Goal: Task Accomplishment & Management: Manage account settings

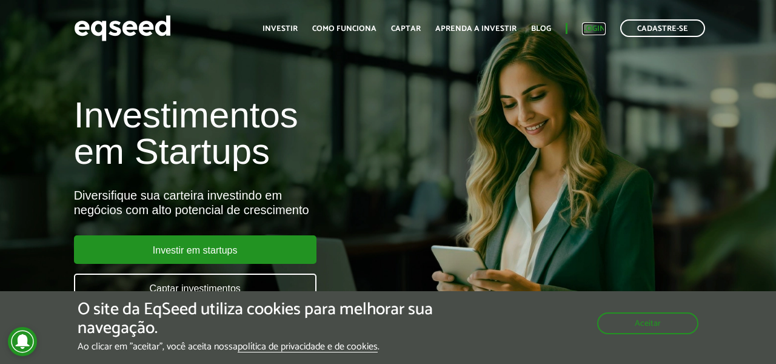
click at [588, 29] on link "Login" at bounding box center [594, 29] width 24 height 8
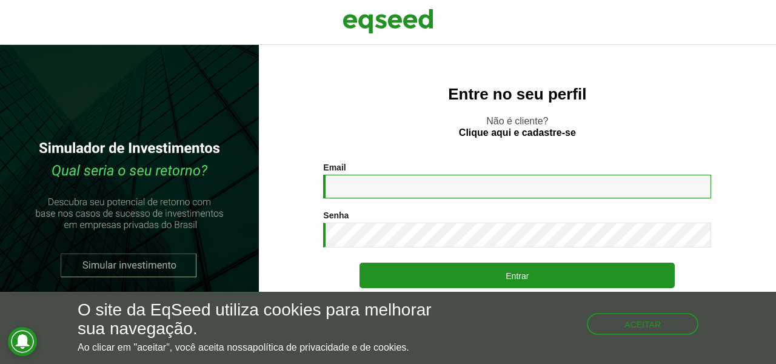
click at [412, 186] on input "Email *" at bounding box center [517, 187] width 388 height 24
click at [401, 184] on input "Email *" at bounding box center [517, 187] width 388 height 24
type input "**********"
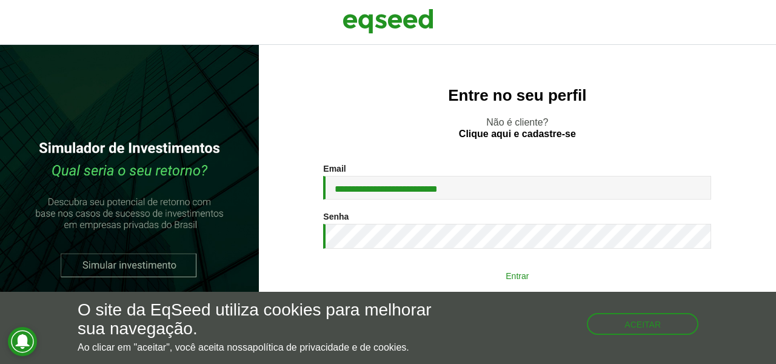
click at [490, 272] on button "Entrar" at bounding box center [517, 275] width 315 height 23
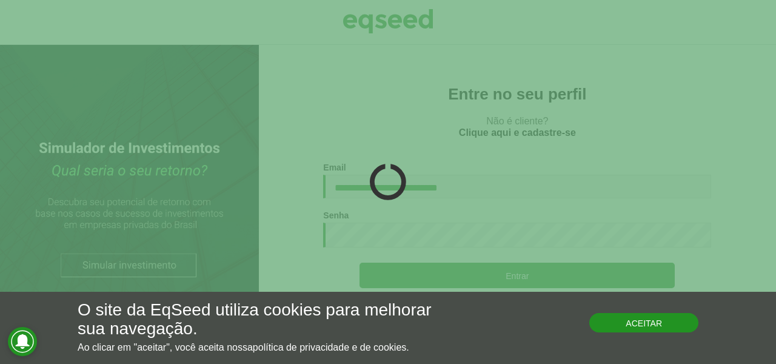
click at [604, 328] on button "Aceitar" at bounding box center [644, 322] width 109 height 19
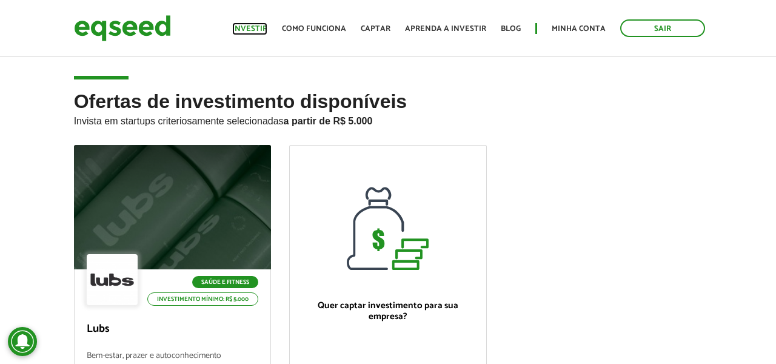
click at [246, 27] on link "Investir" at bounding box center [249, 29] width 35 height 8
click at [257, 25] on link "Investir" at bounding box center [249, 29] width 35 height 8
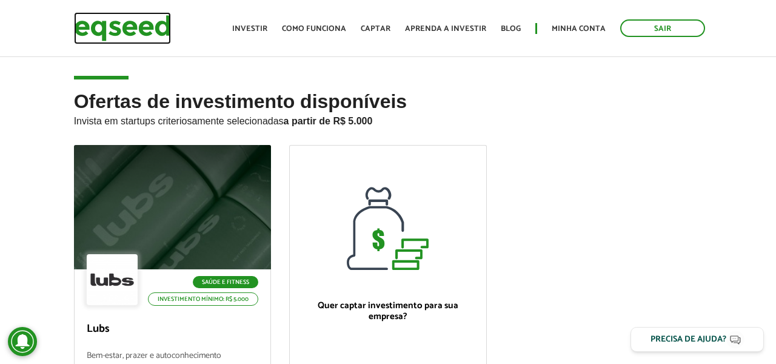
click at [139, 24] on img at bounding box center [122, 28] width 97 height 32
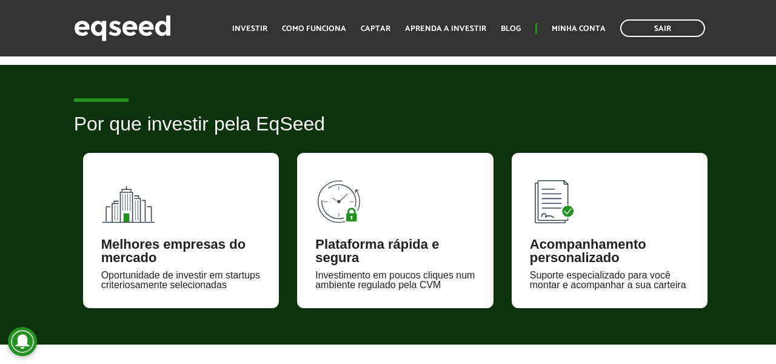
scroll to position [803, 0]
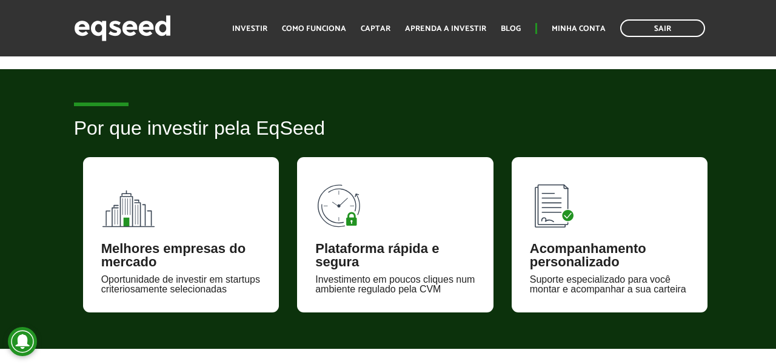
click at [221, 200] on div "Melhores empresas do mercado Oportunidade de investir em startups criteriosamen…" at bounding box center [181, 234] width 197 height 155
click at [136, 225] on img at bounding box center [128, 202] width 55 height 55
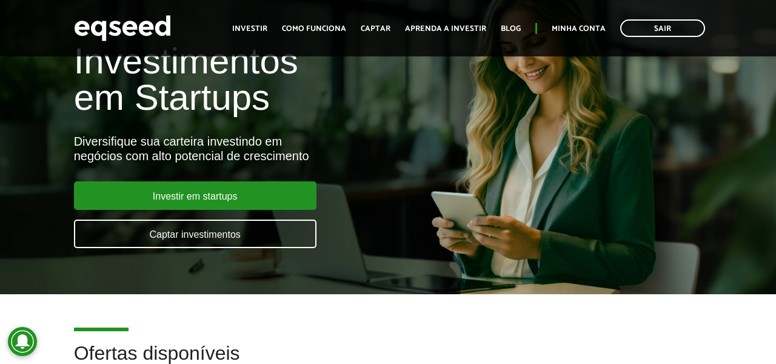
scroll to position [0, 0]
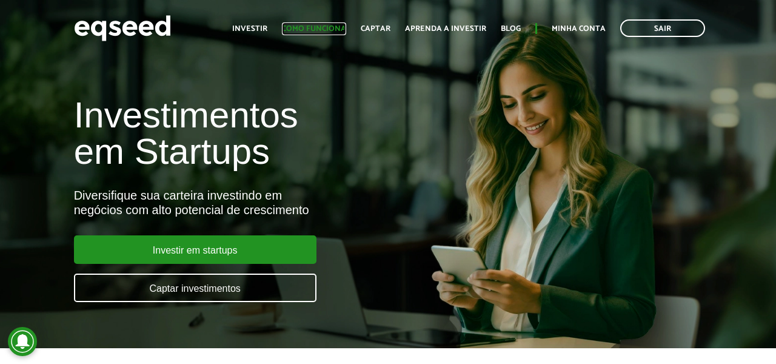
click at [303, 32] on link "Como funciona" at bounding box center [314, 29] width 64 height 8
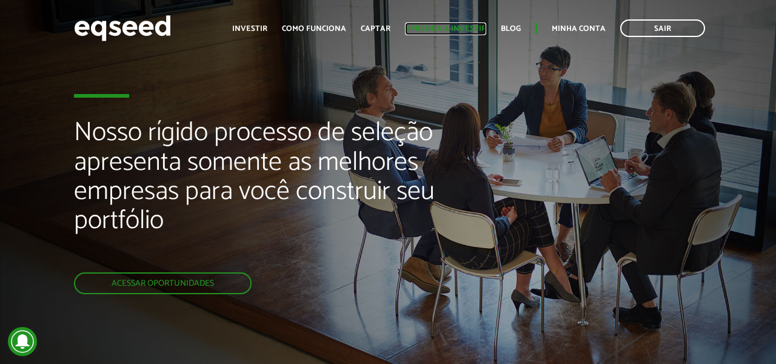
click at [428, 29] on link "Aprenda a investir" at bounding box center [445, 29] width 81 height 8
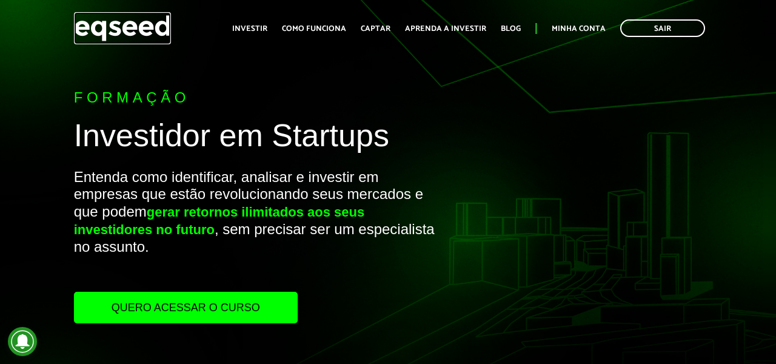
click at [112, 29] on img at bounding box center [122, 28] width 97 height 32
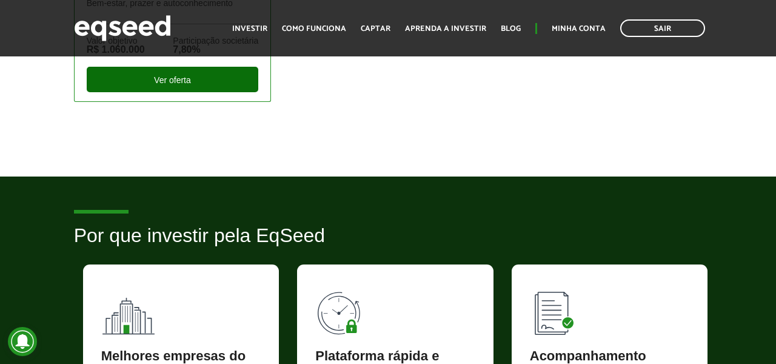
scroll to position [631, 0]
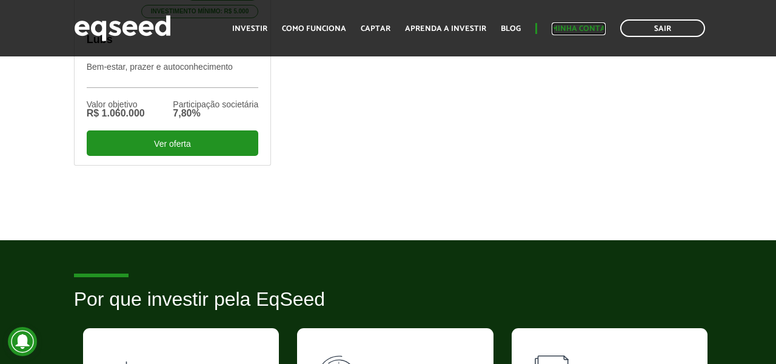
click at [563, 30] on link "Minha conta" at bounding box center [579, 29] width 54 height 8
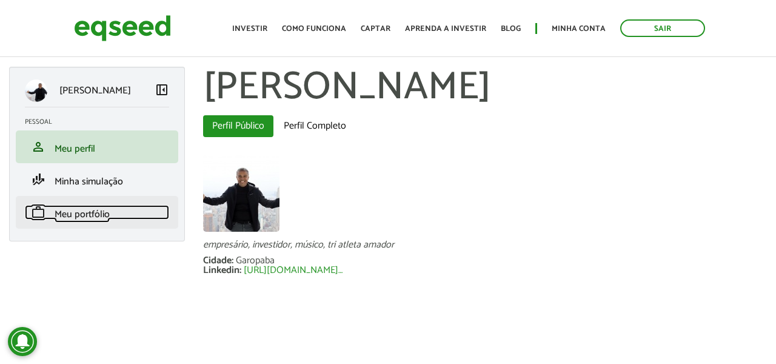
click at [81, 218] on span "Meu portfólio" at bounding box center [82, 214] width 55 height 16
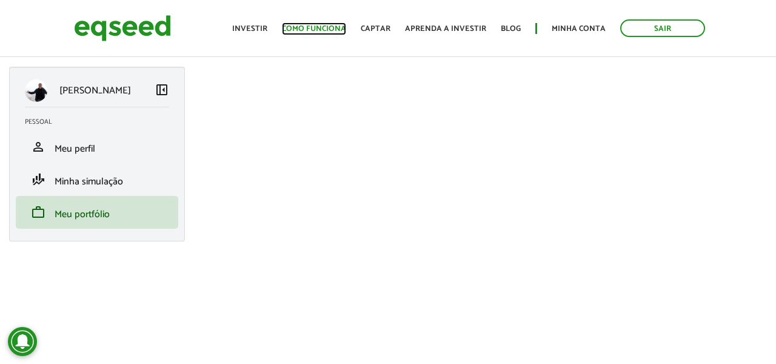
click at [314, 25] on link "Como funciona" at bounding box center [314, 29] width 64 height 8
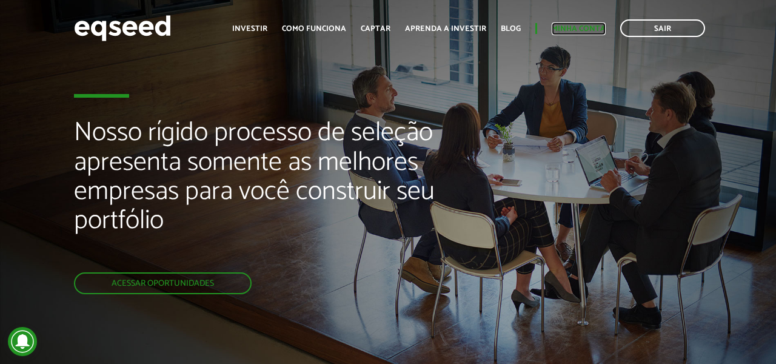
click at [573, 25] on link "Minha conta" at bounding box center [579, 29] width 54 height 8
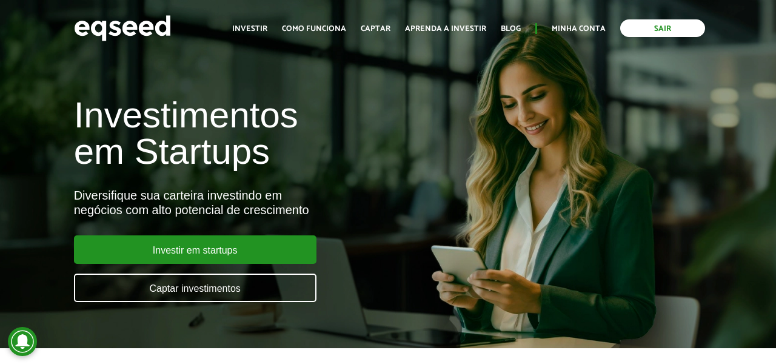
click at [644, 30] on link "Sair" at bounding box center [663, 28] width 85 height 18
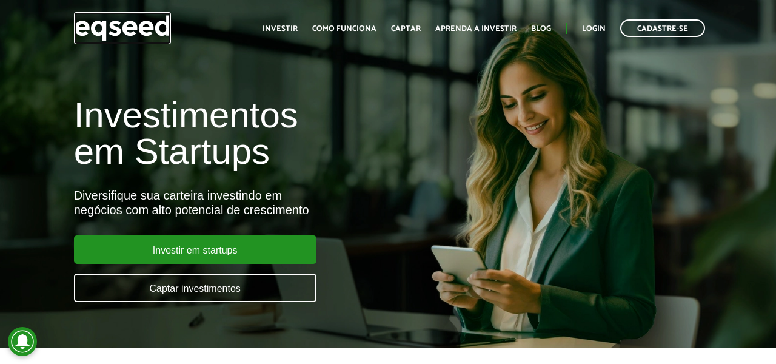
click at [89, 36] on img at bounding box center [122, 28] width 97 height 32
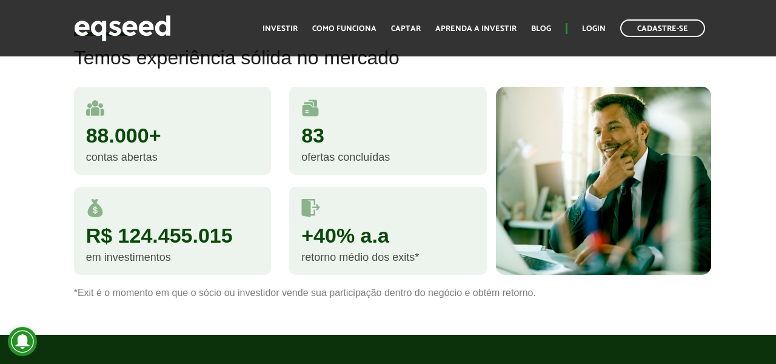
scroll to position [1148, 0]
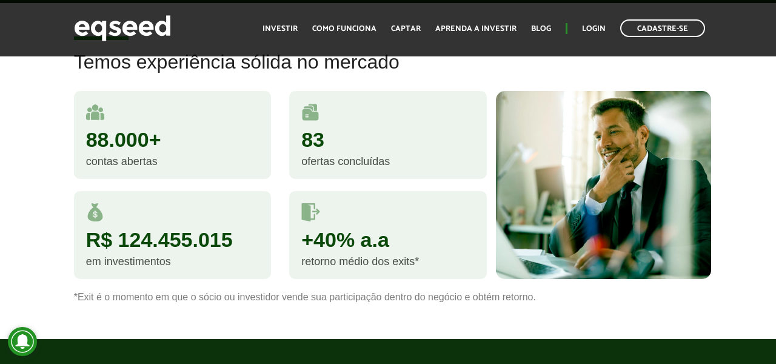
click at [331, 150] on div "83" at bounding box center [387, 139] width 173 height 21
click at [317, 121] on img at bounding box center [310, 112] width 18 height 18
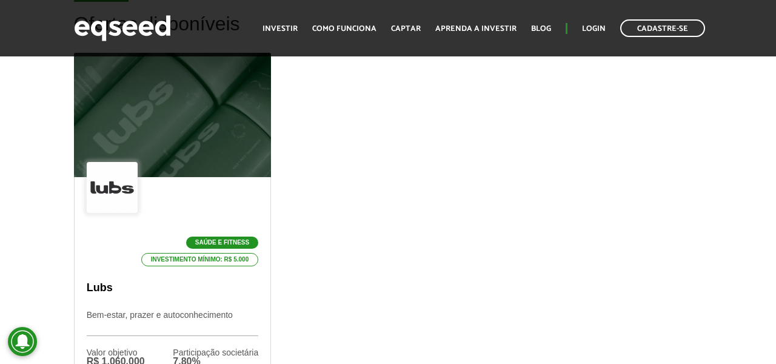
scroll to position [439, 0]
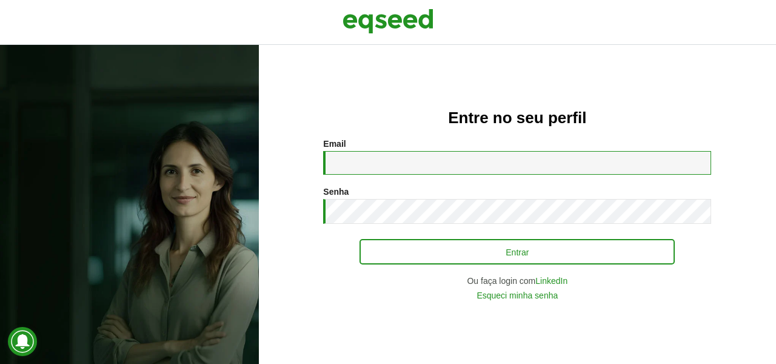
type input "**********"
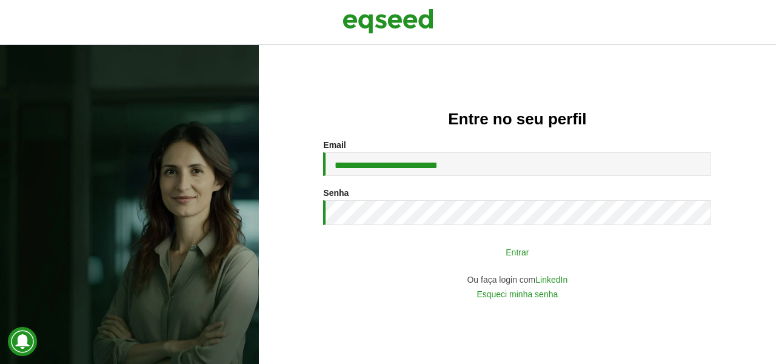
click at [455, 244] on button "Entrar" at bounding box center [517, 251] width 315 height 23
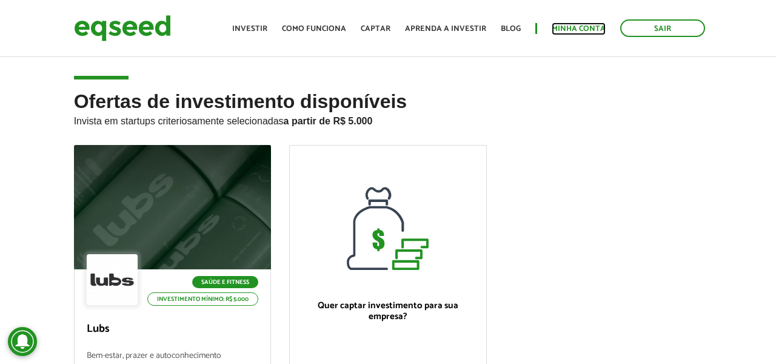
click at [573, 25] on link "Minha conta" at bounding box center [579, 29] width 54 height 8
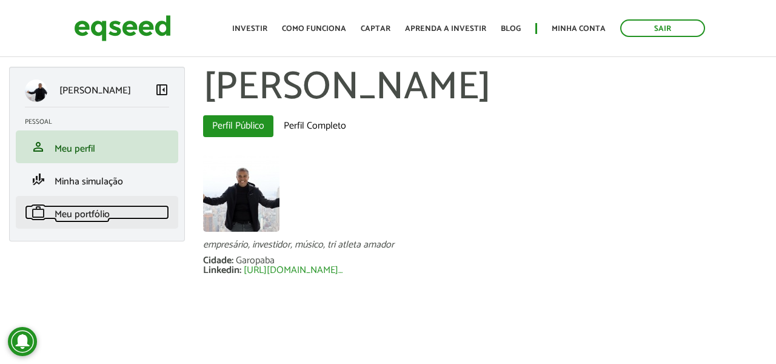
click at [82, 210] on span "Meu portfólio" at bounding box center [82, 214] width 55 height 16
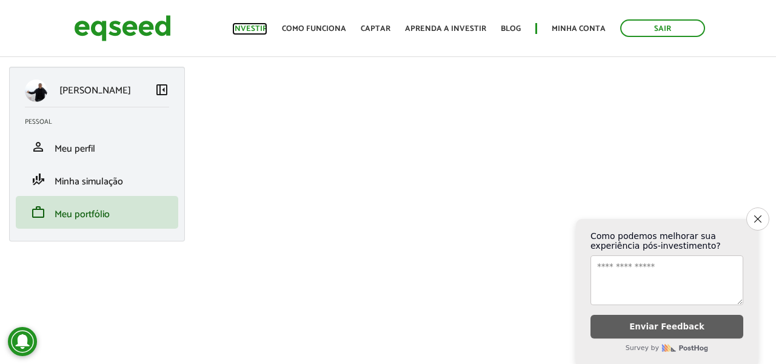
click at [263, 32] on link "Investir" at bounding box center [249, 29] width 35 height 8
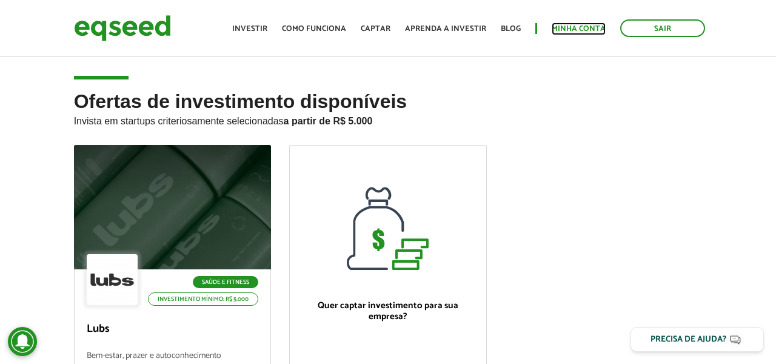
click at [578, 32] on link "Minha conta" at bounding box center [579, 29] width 54 height 8
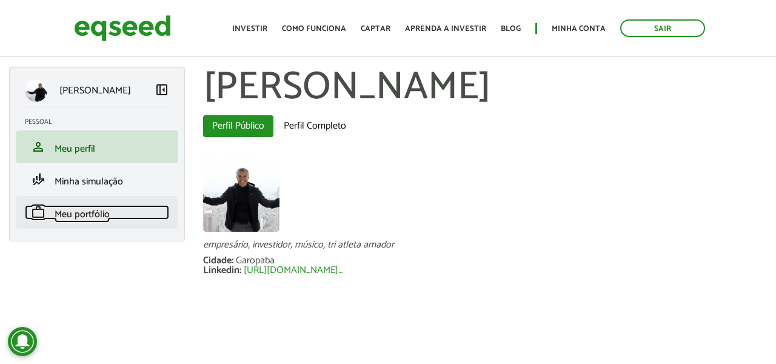
click at [80, 217] on span "Meu portfólio" at bounding box center [82, 214] width 55 height 16
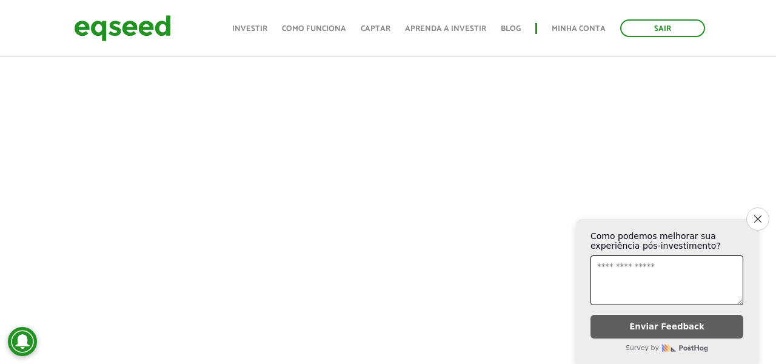
scroll to position [275, 0]
click at [759, 220] on button "Close survey" at bounding box center [758, 218] width 25 height 25
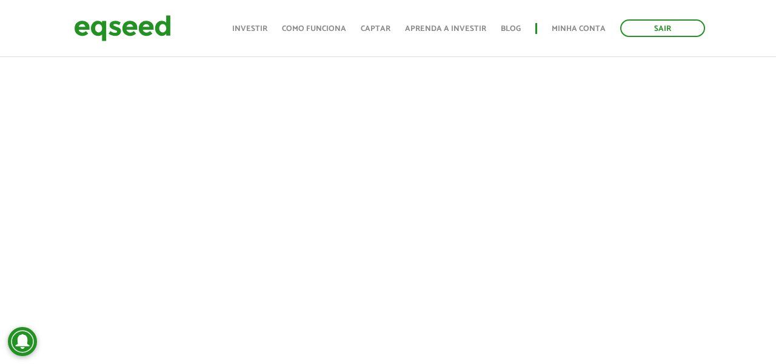
scroll to position [763, 0]
